Goal: Task Accomplishment & Management: Manage account settings

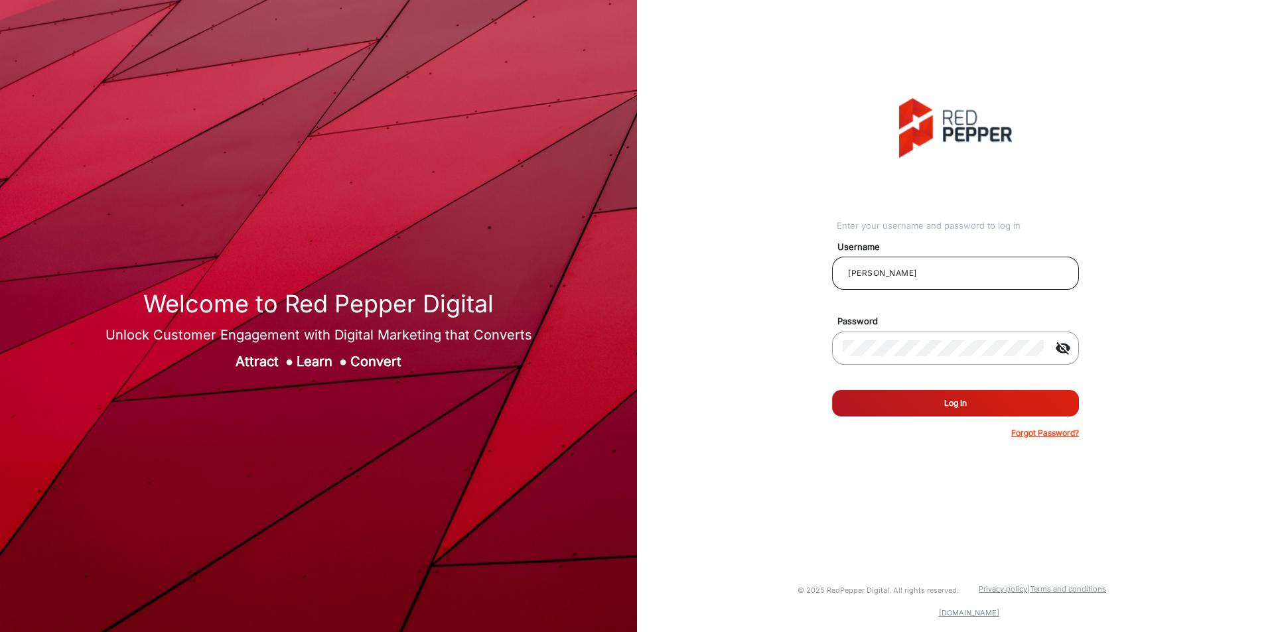
click at [908, 266] on input "[PERSON_NAME]" at bounding box center [956, 273] width 226 height 16
paste input "[PERSON_NAME]"
type input "[PERSON_NAME]"
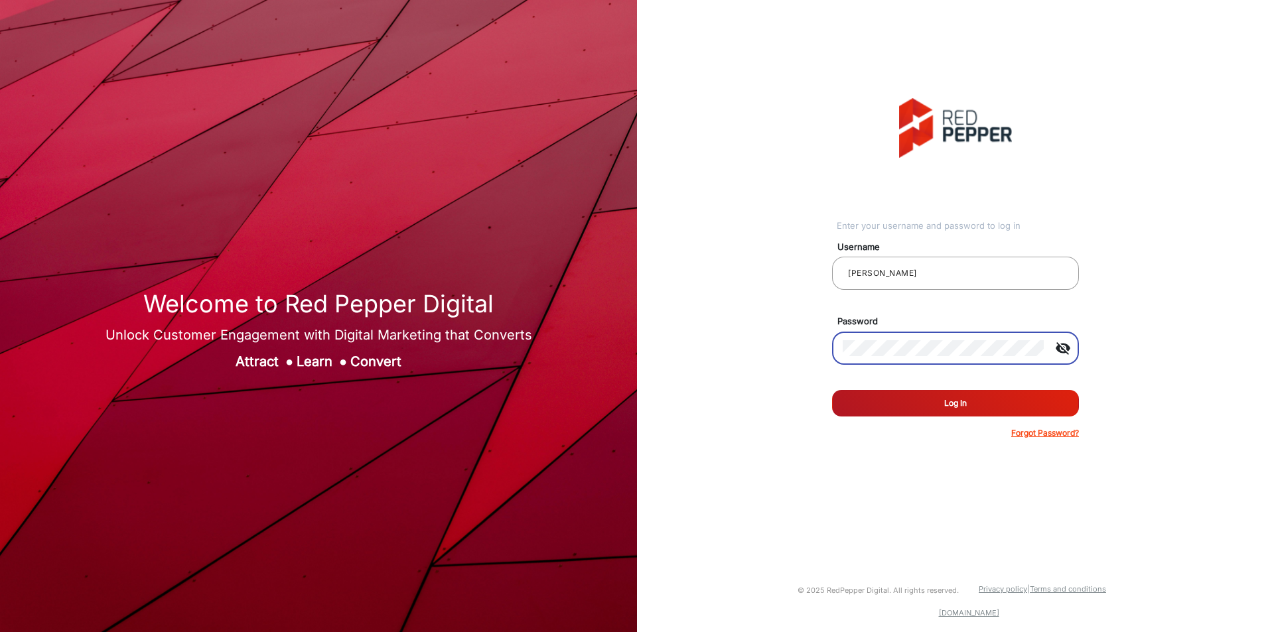
click at [946, 399] on button "Log In" at bounding box center [955, 403] width 247 height 27
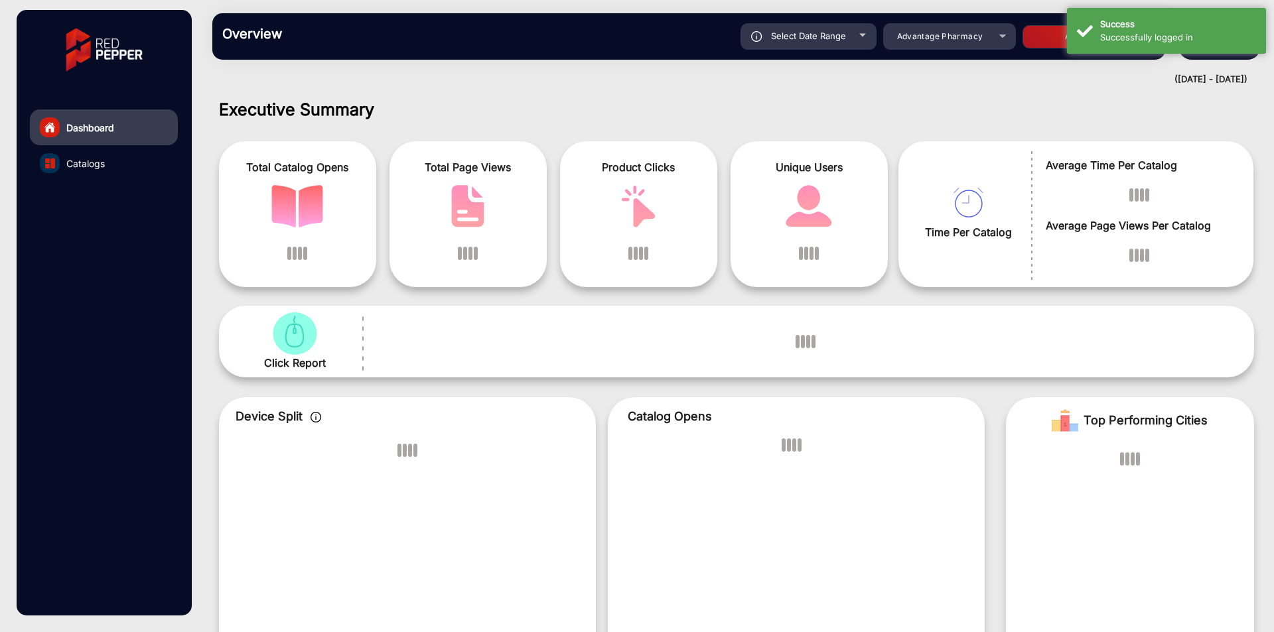
scroll to position [10, 0]
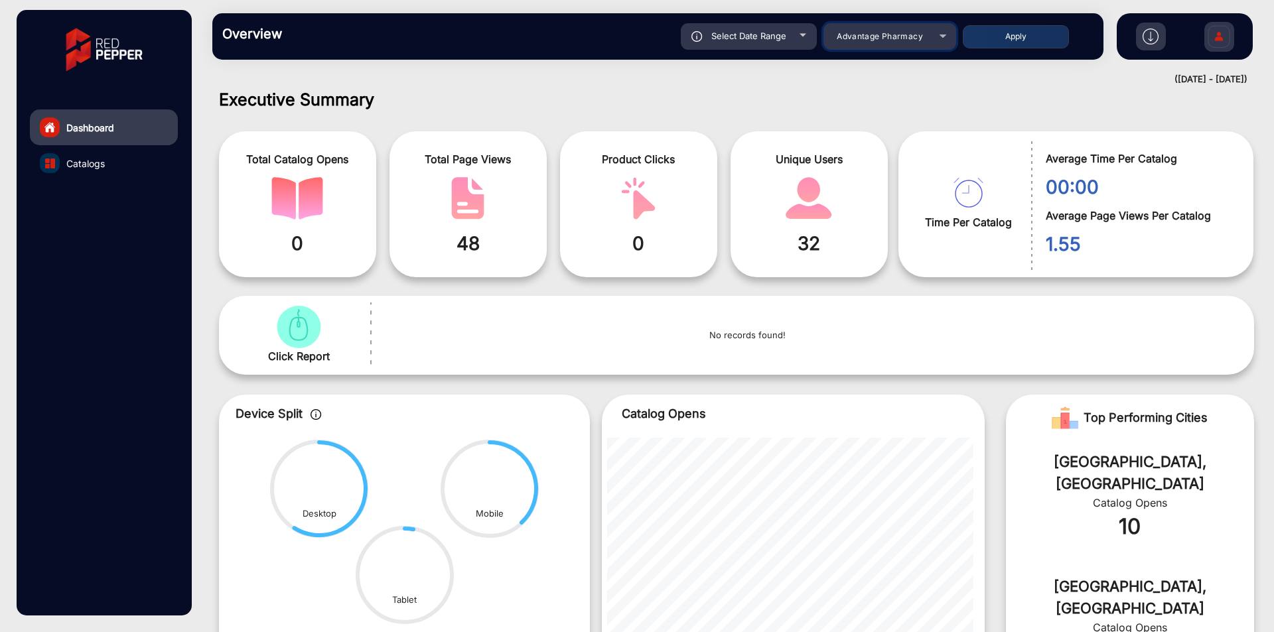
click at [942, 39] on div "Advantage Pharmacy" at bounding box center [889, 37] width 133 height 16
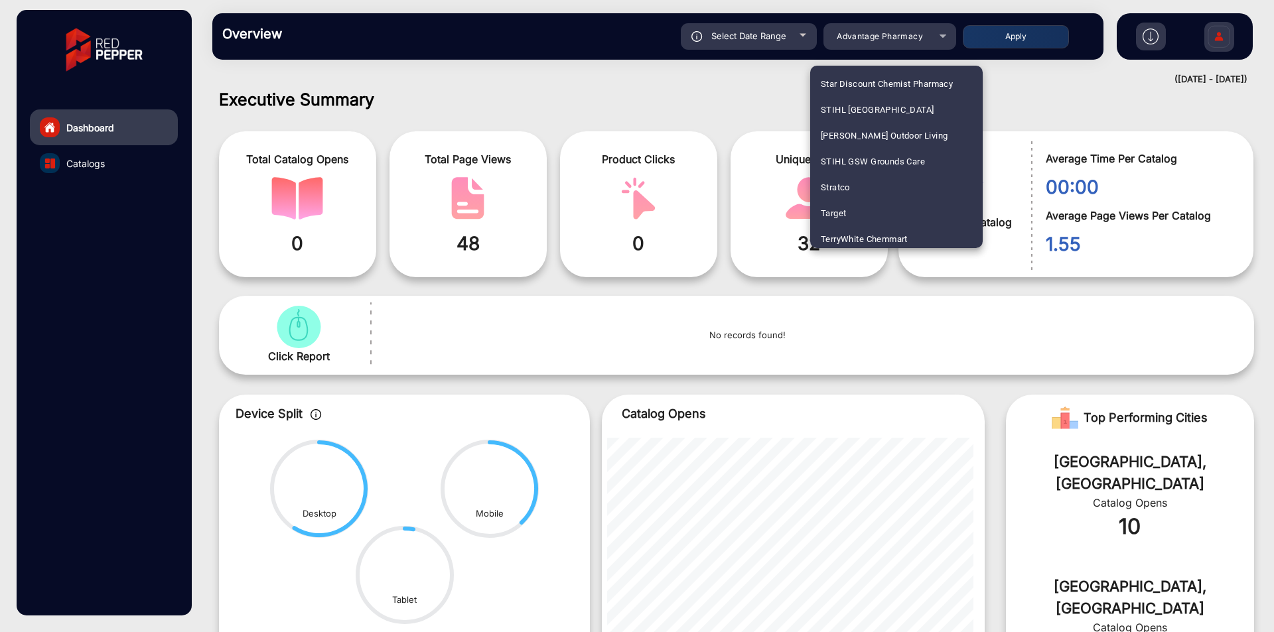
scroll to position [2362, 0]
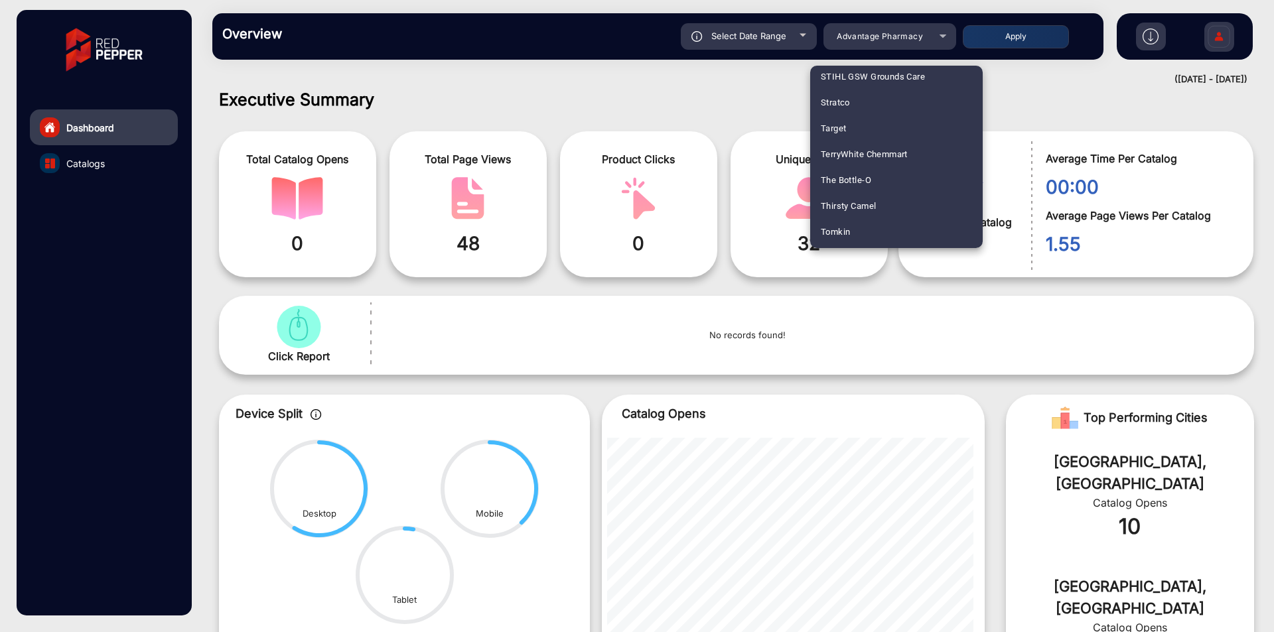
click at [1206, 40] on div at bounding box center [637, 316] width 1274 height 632
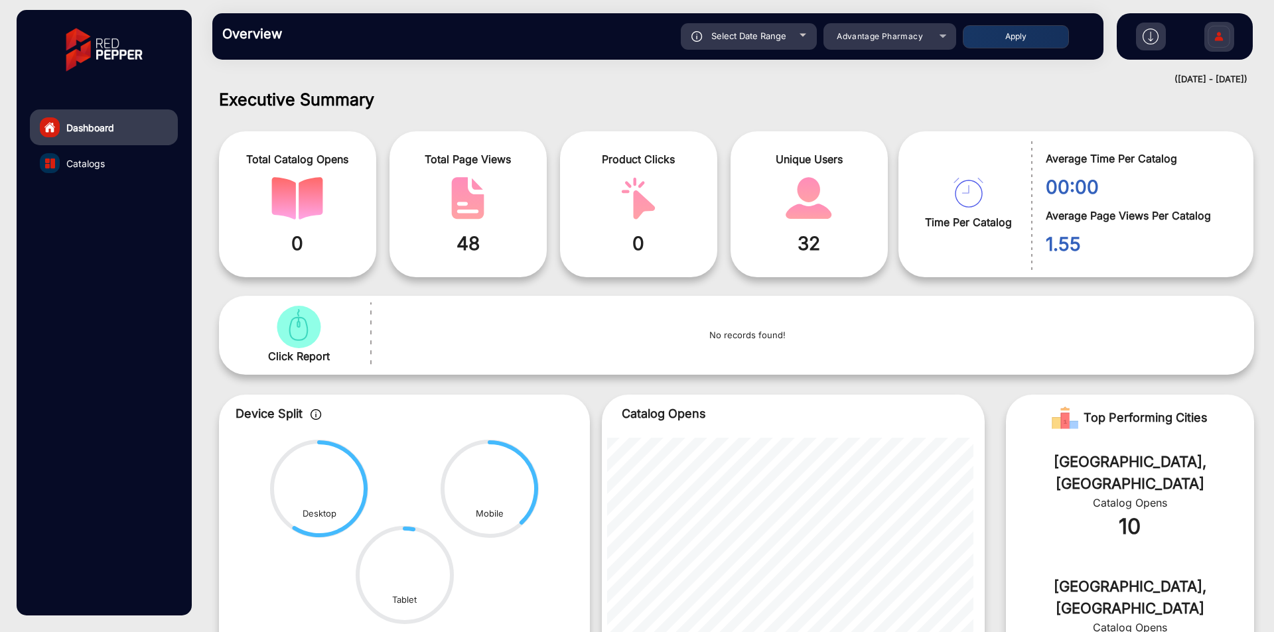
click at [1210, 40] on img at bounding box center [1219, 38] width 28 height 46
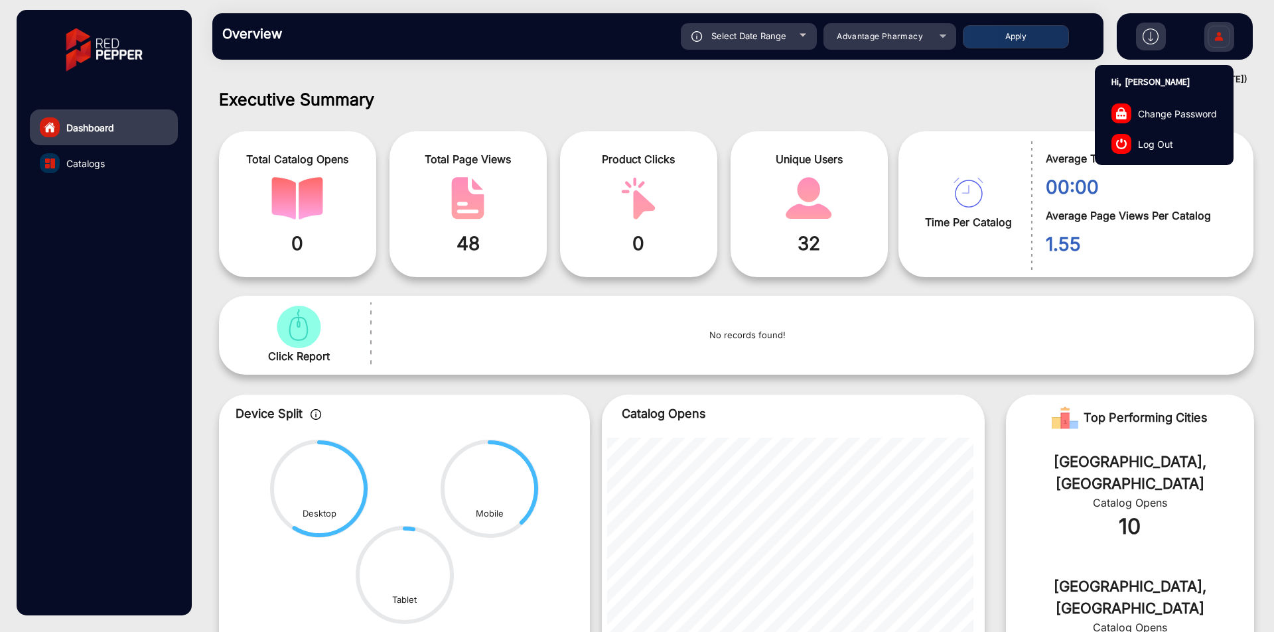
click at [1154, 147] on span "Log Out" at bounding box center [1155, 144] width 35 height 14
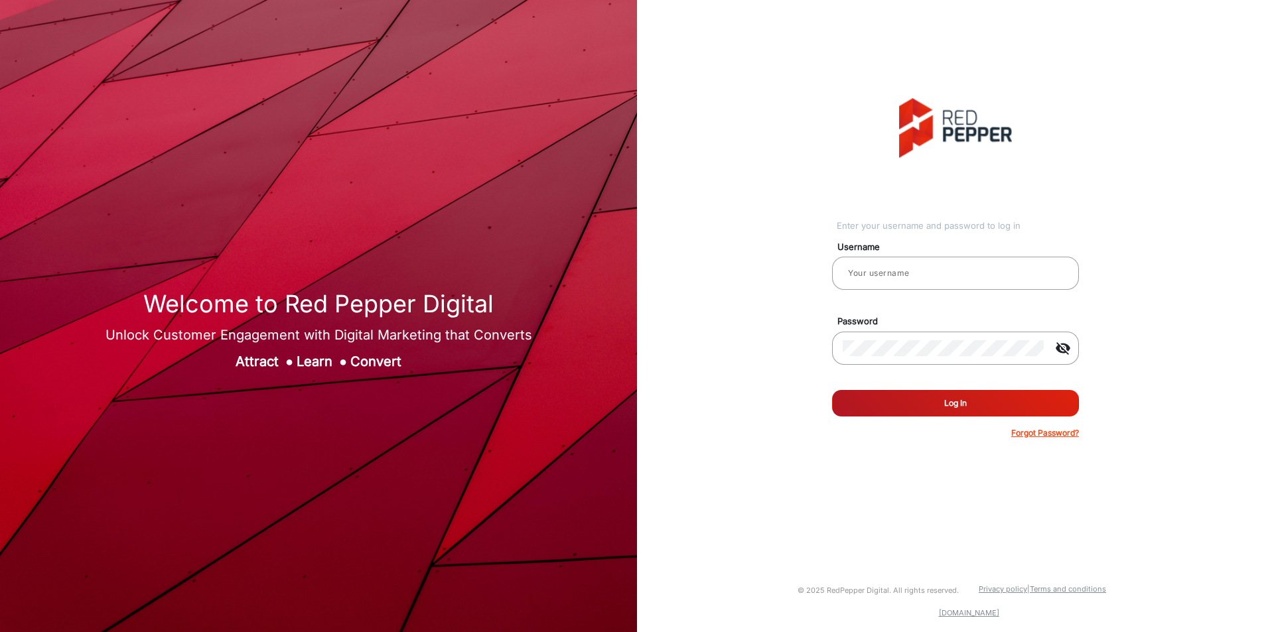
type input "[PERSON_NAME]"
